Goal: Check status

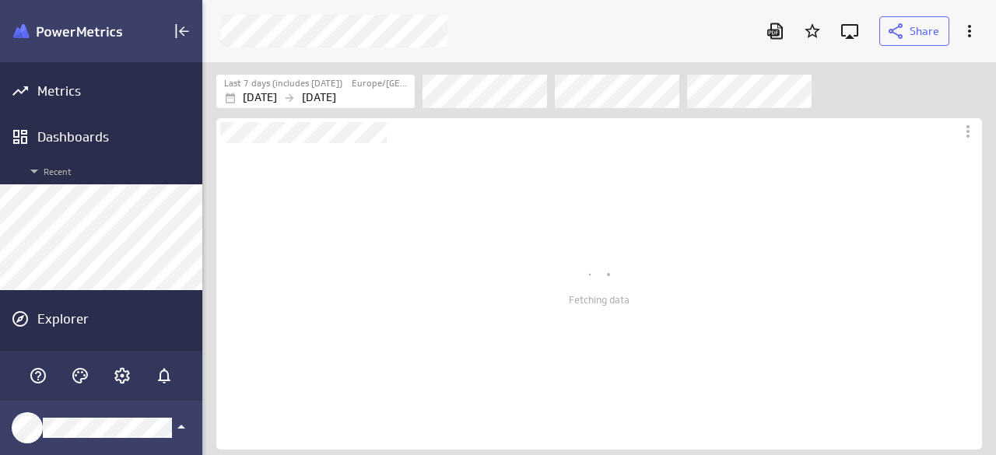
scroll to position [307, 766]
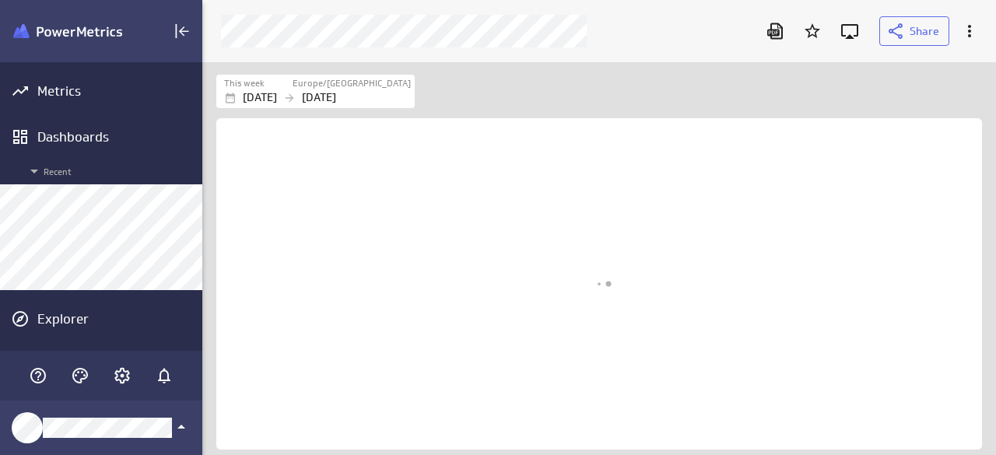
scroll to position [417, 817]
